Goal: Obtain resource: Obtain resource

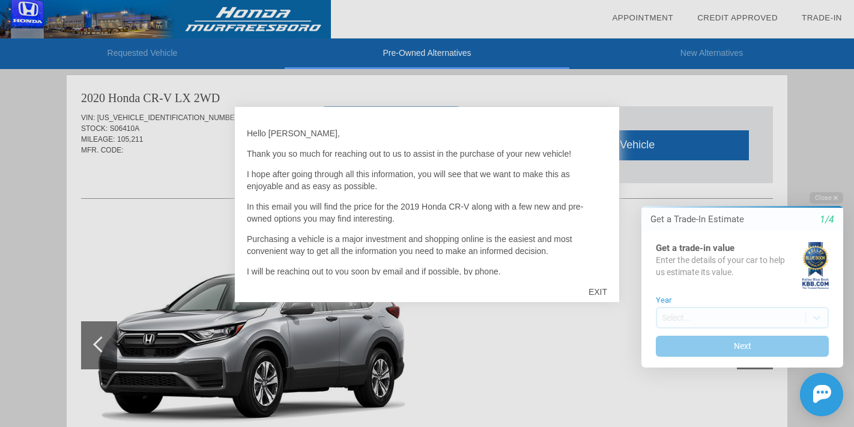
click at [596, 295] on div "EXIT" at bounding box center [597, 292] width 43 height 36
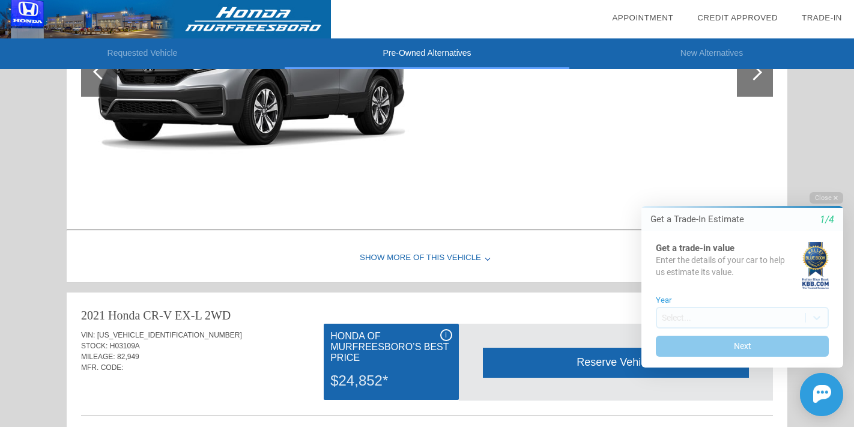
scroll to position [282, 0]
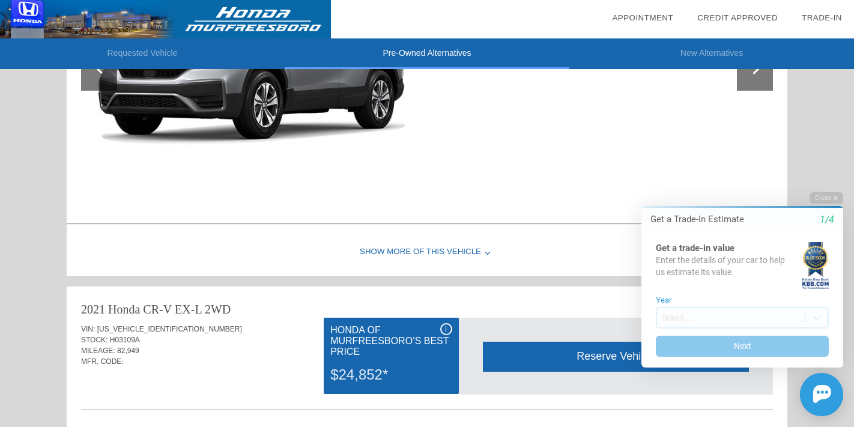
click at [429, 248] on div "Show More of this Vehicle" at bounding box center [427, 252] width 721 height 48
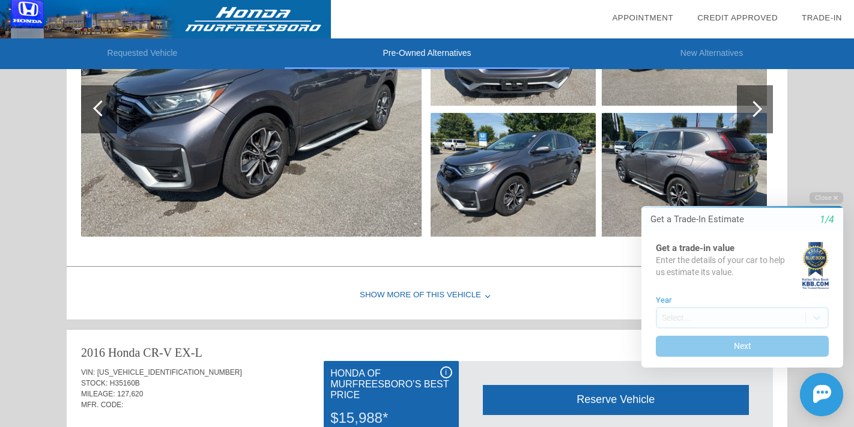
scroll to position [997, 0]
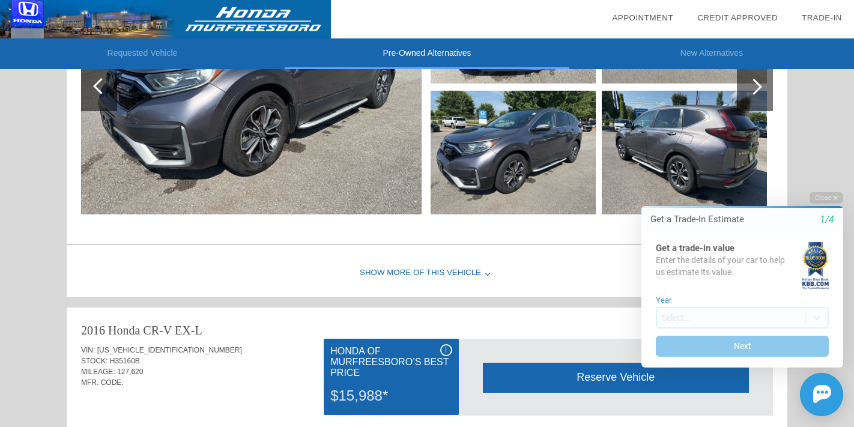
click at [508, 169] on img at bounding box center [513, 153] width 165 height 124
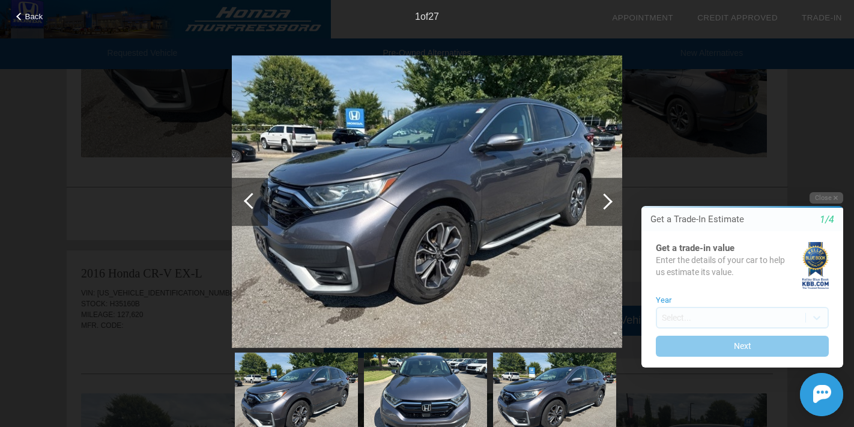
scroll to position [1222, 0]
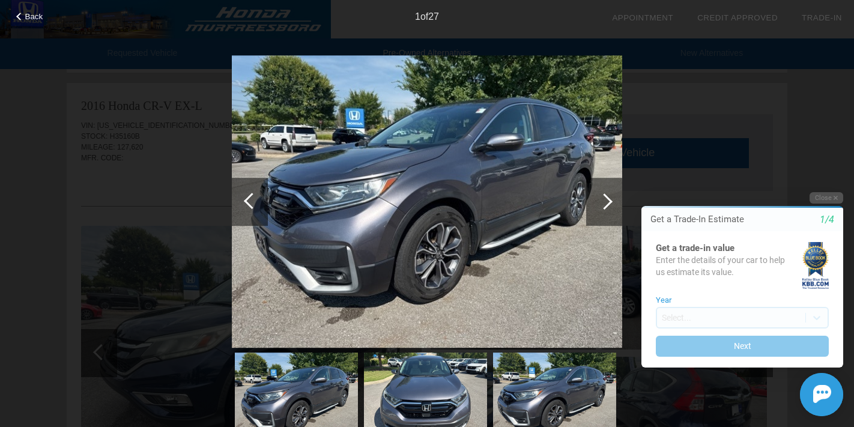
click at [495, 304] on img at bounding box center [427, 201] width 390 height 293
click at [399, 136] on img at bounding box center [427, 201] width 390 height 293
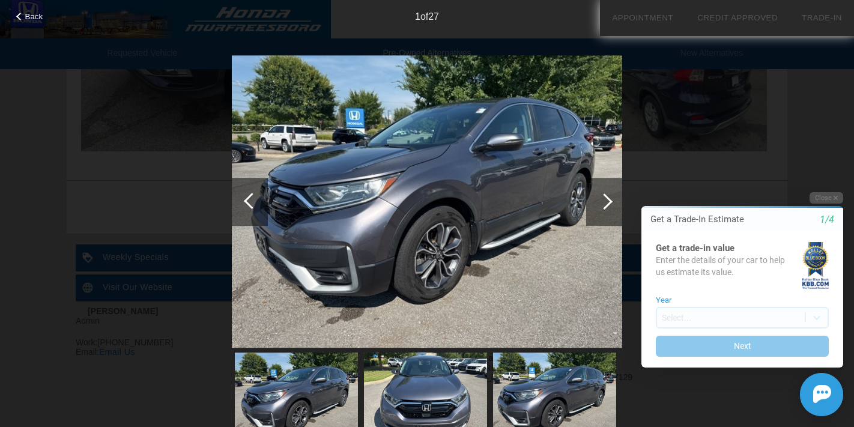
click at [614, 205] on div at bounding box center [604, 202] width 36 height 48
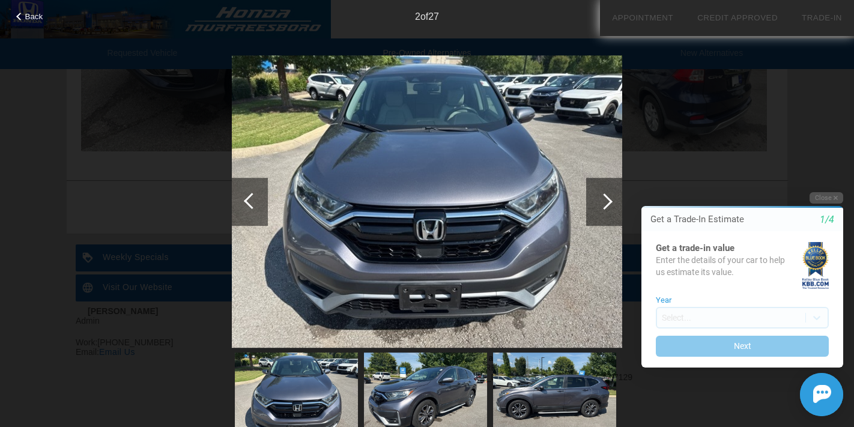
click at [614, 204] on div at bounding box center [604, 202] width 36 height 48
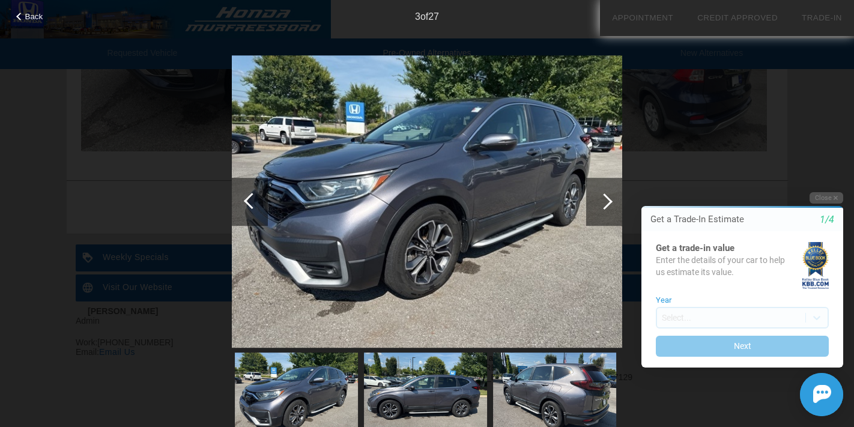
click at [613, 204] on div at bounding box center [604, 202] width 36 height 48
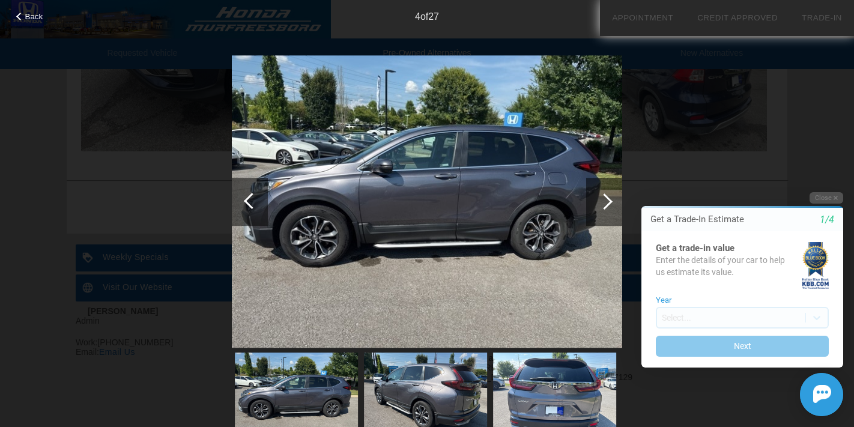
click at [613, 204] on div at bounding box center [604, 202] width 36 height 48
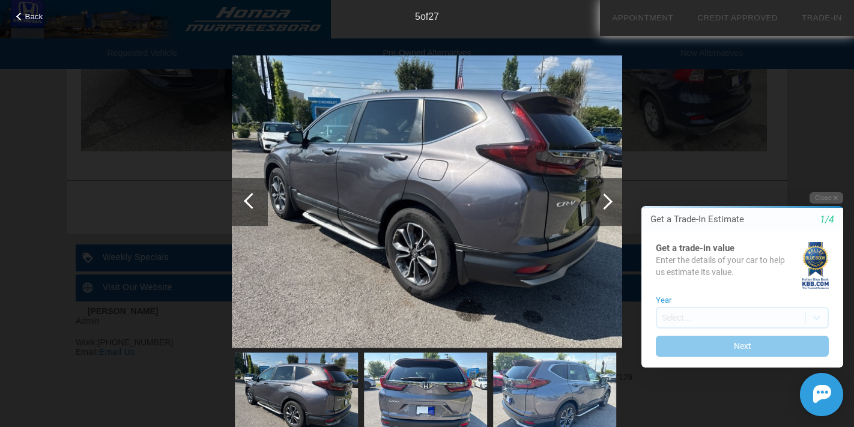
click at [613, 204] on div at bounding box center [604, 202] width 36 height 48
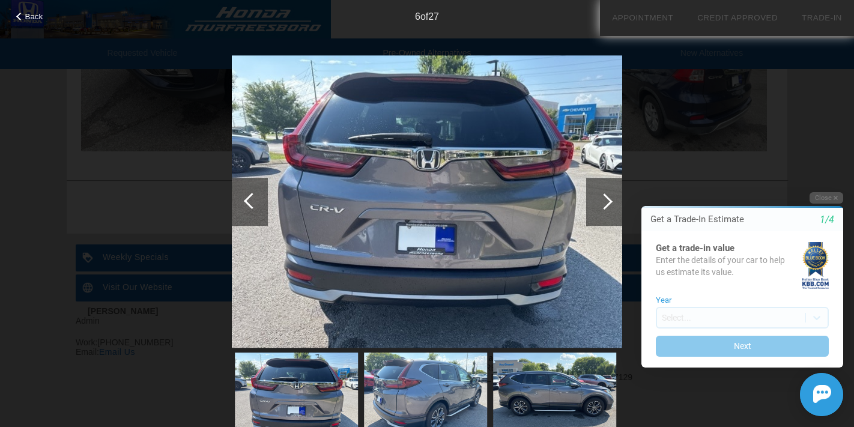
click at [614, 208] on div at bounding box center [604, 202] width 36 height 48
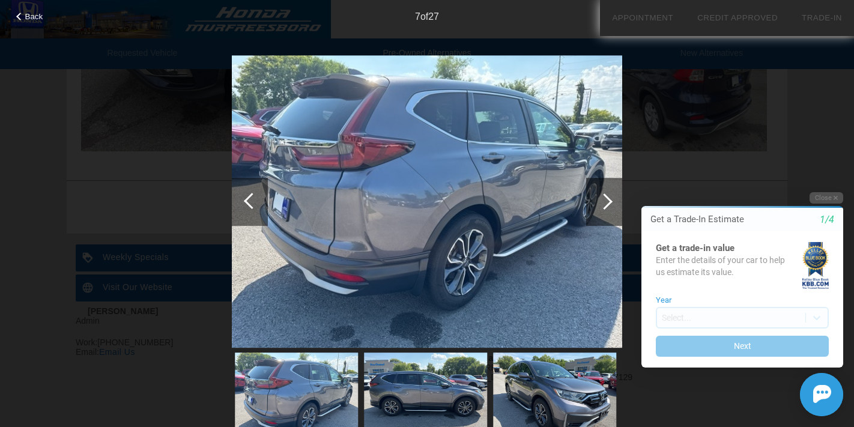
click at [614, 208] on div at bounding box center [604, 202] width 36 height 48
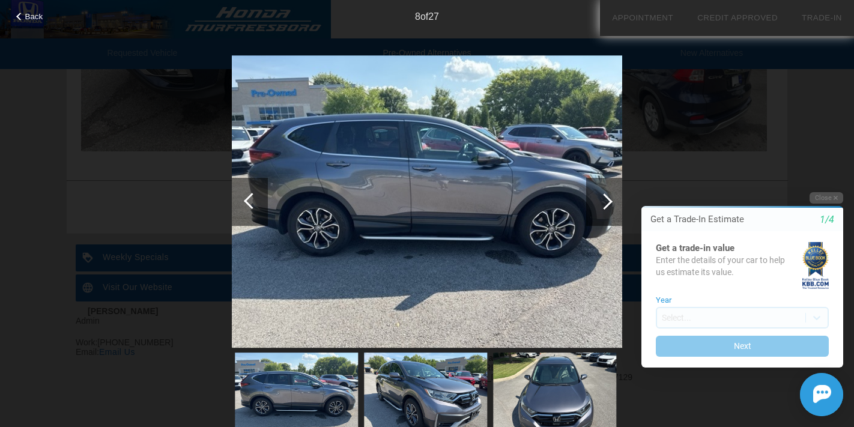
click at [615, 209] on div at bounding box center [604, 202] width 36 height 48
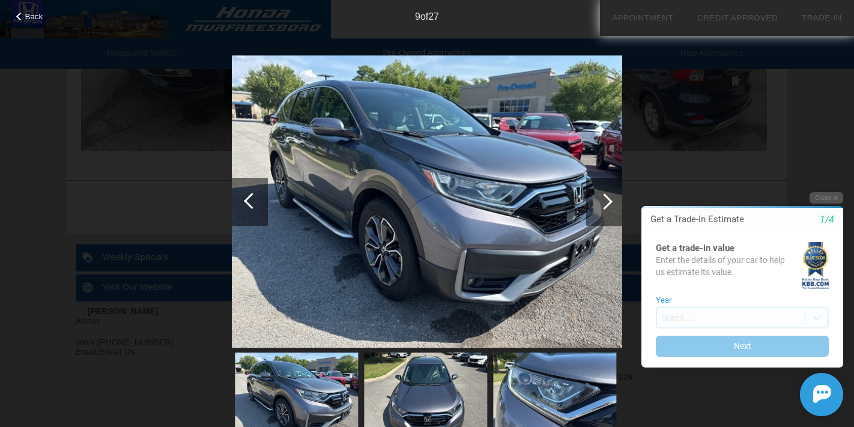
click at [615, 209] on div at bounding box center [604, 202] width 36 height 48
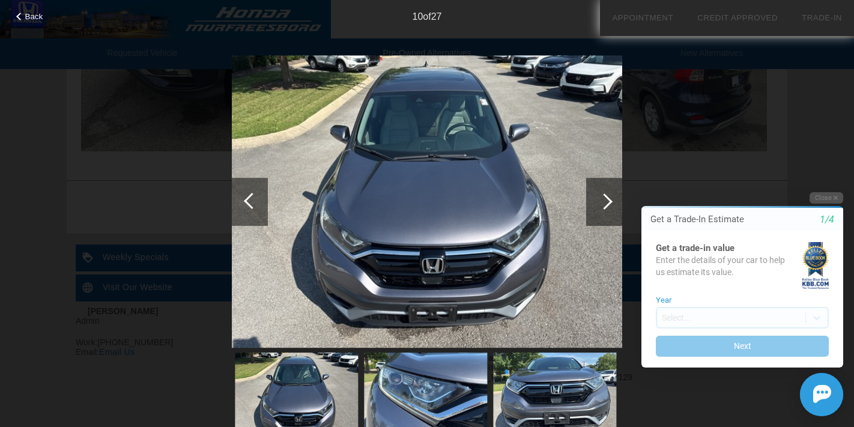
click at [614, 209] on div at bounding box center [604, 202] width 36 height 48
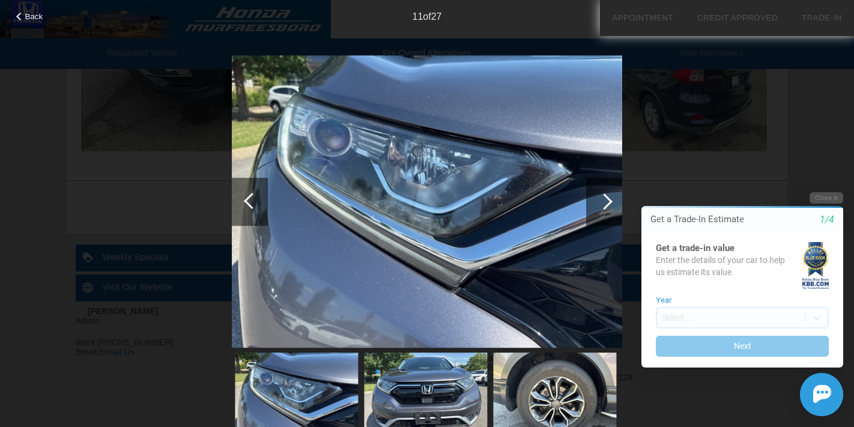
click at [616, 181] on html "Welcome! Get a Trade-In Estimate 1/4 Get a trade-in value Enter the details of …" at bounding box center [735, 181] width 238 height 0
click at [609, 203] on div at bounding box center [604, 201] width 16 height 16
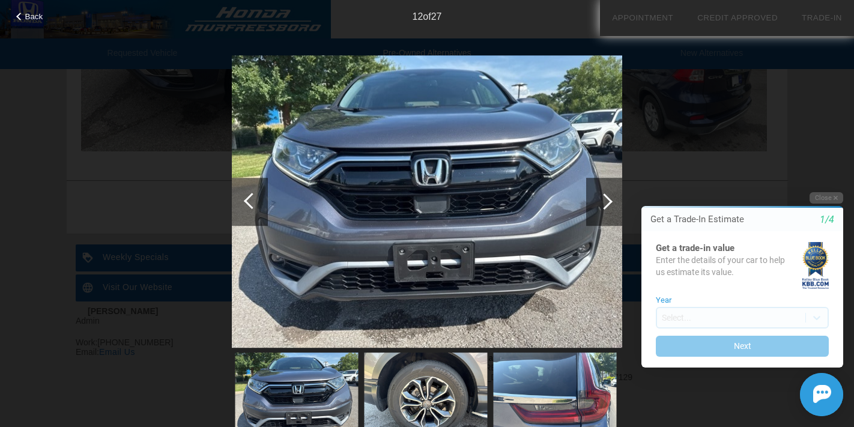
drag, startPoint x: 609, startPoint y: 203, endPoint x: 603, endPoint y: 199, distance: 7.0
click at [600, 198] on div at bounding box center [604, 201] width 16 height 16
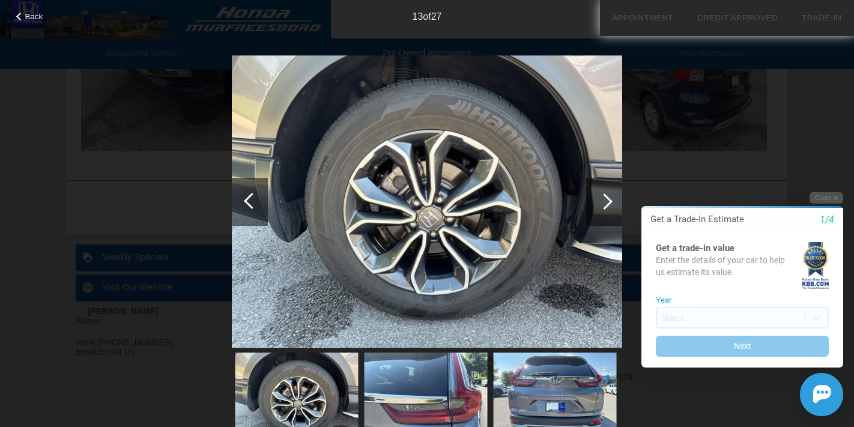
click at [603, 199] on div at bounding box center [604, 201] width 16 height 16
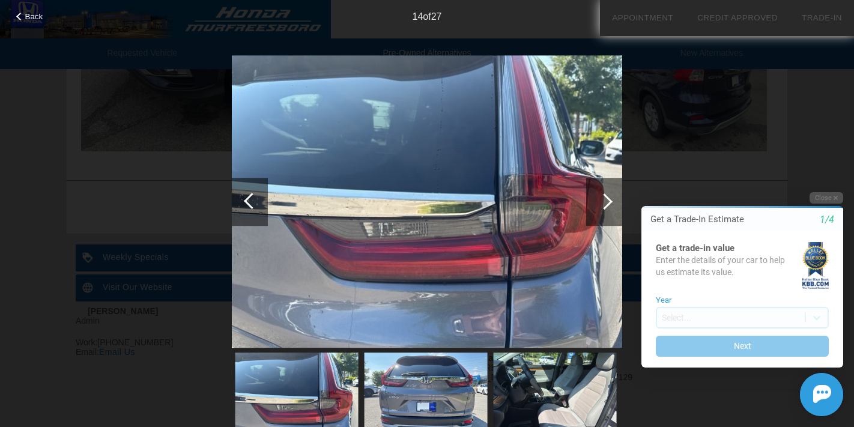
click at [606, 205] on div at bounding box center [604, 201] width 16 height 16
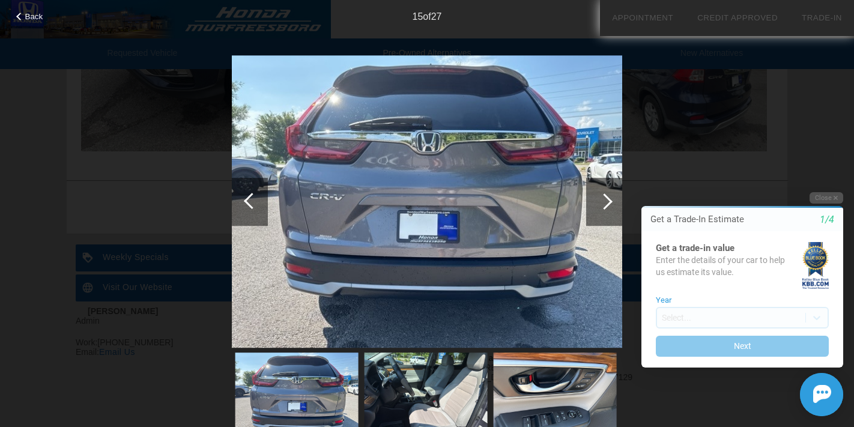
click at [609, 202] on div at bounding box center [604, 201] width 16 height 16
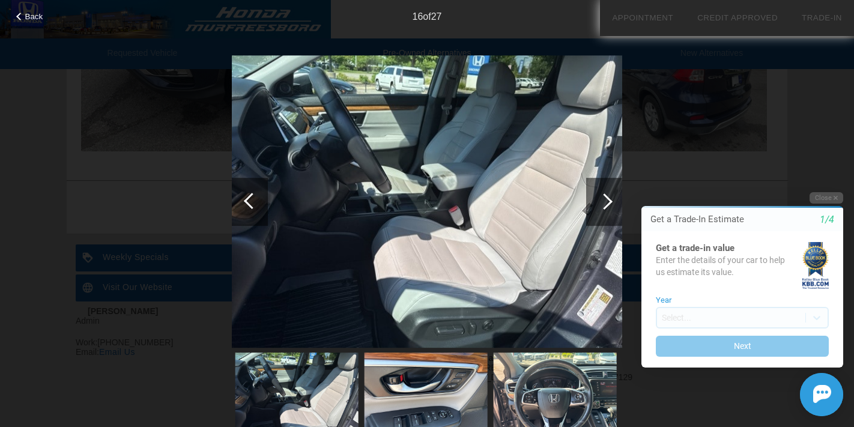
click at [609, 202] on div at bounding box center [604, 201] width 16 height 16
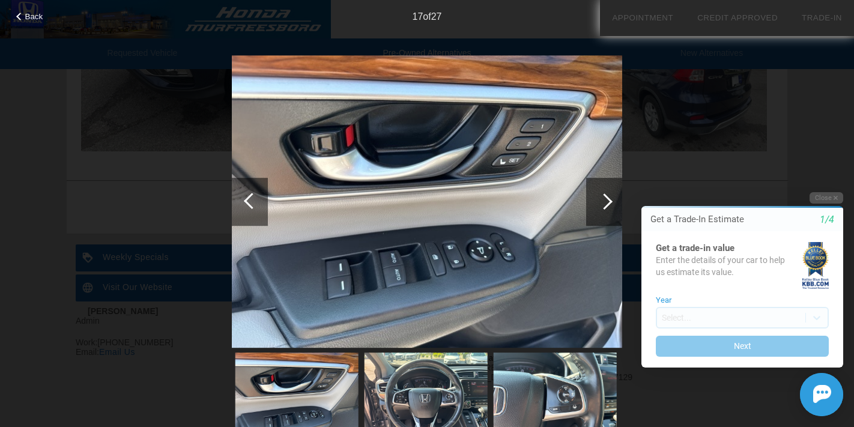
click at [251, 202] on div at bounding box center [252, 201] width 16 height 16
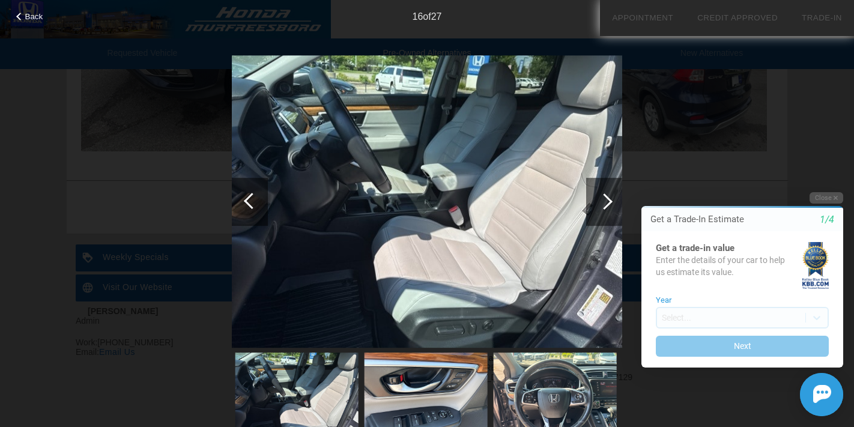
click at [25, 17] on span "Back" at bounding box center [34, 16] width 18 height 9
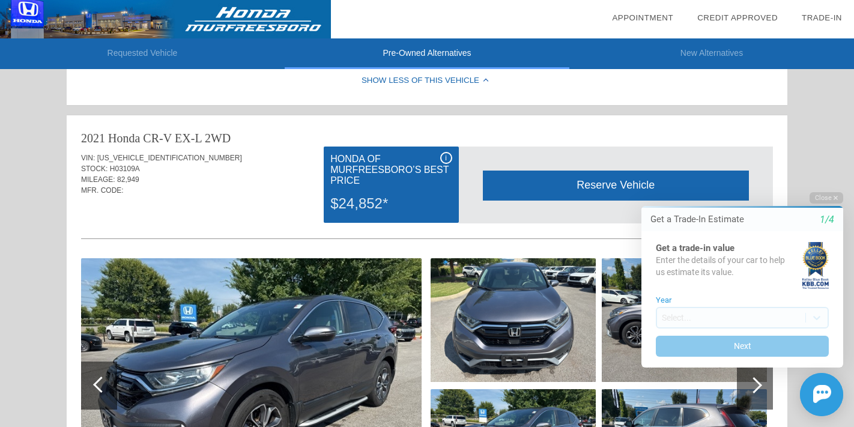
scroll to position [701, 0]
